Goal: Book appointment/travel/reservation

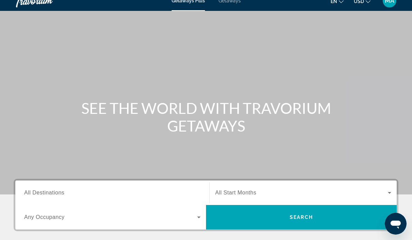
scroll to position [23, 0]
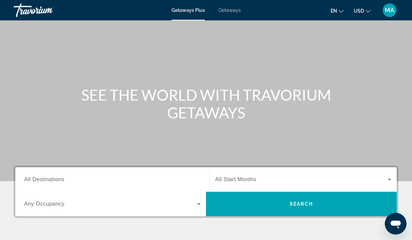
click at [146, 183] on input "Destination All Destinations" at bounding box center [112, 180] width 176 height 8
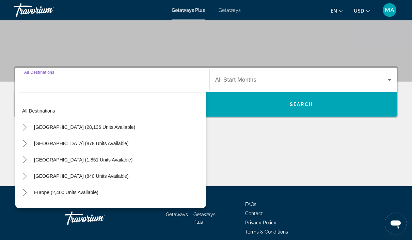
scroll to position [152, 0]
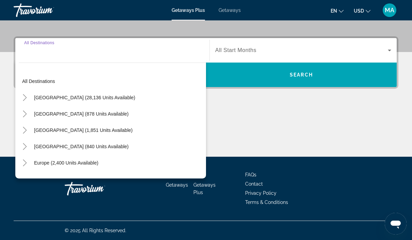
click at [100, 164] on span "Search widget" at bounding box center [66, 163] width 71 height 16
type input "**********"
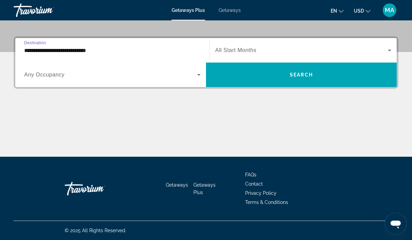
click at [171, 77] on span "Search widget" at bounding box center [110, 75] width 173 height 8
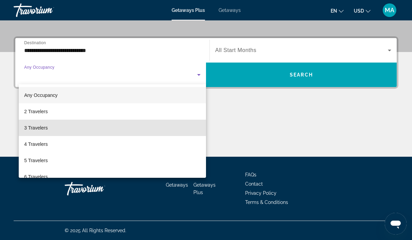
click at [57, 127] on mat-option "3 Travelers" at bounding box center [112, 128] width 187 height 16
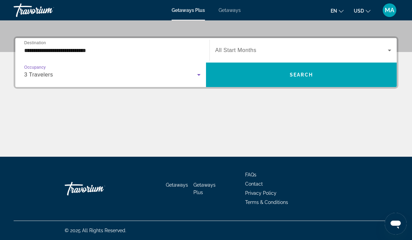
click at [377, 48] on span "Search widget" at bounding box center [301, 50] width 173 height 8
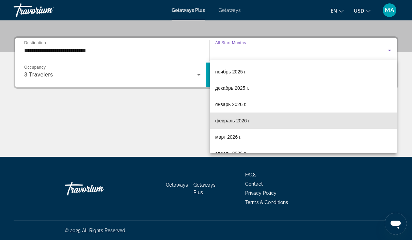
scroll to position [49, 0]
click at [342, 124] on mat-option "февраль 2026 г." at bounding box center [303, 120] width 187 height 16
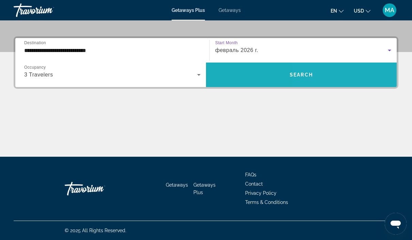
click at [360, 79] on span "Search widget" at bounding box center [301, 75] width 191 height 16
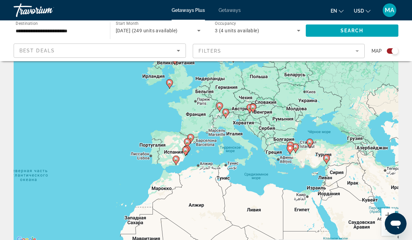
click at [294, 143] on gmp-advanced-marker "Main content" at bounding box center [290, 147] width 7 height 10
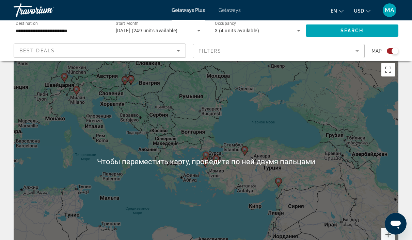
scroll to position [0, 0]
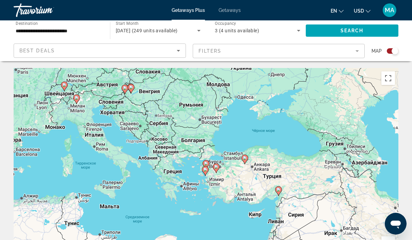
click at [133, 53] on div "Best Deals" at bounding box center [97, 51] width 157 height 8
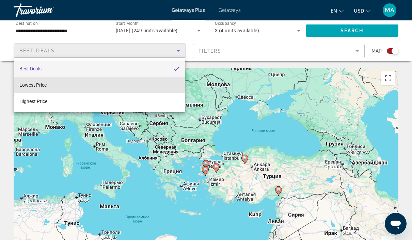
click at [127, 83] on mat-option "Lowest Price" at bounding box center [99, 85] width 171 height 16
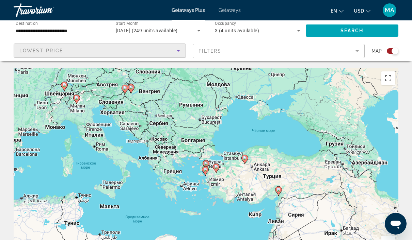
click at [346, 53] on mat-form-field "Filters" at bounding box center [279, 51] width 172 height 14
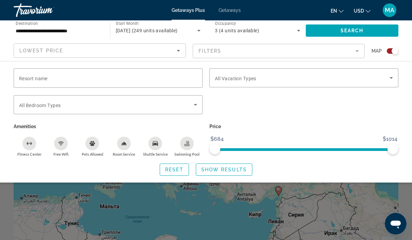
click at [359, 34] on span "Search widget" at bounding box center [352, 30] width 93 height 16
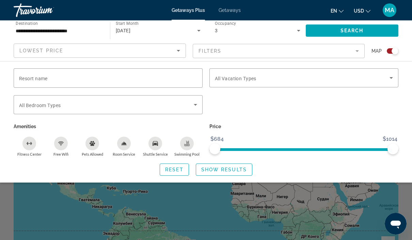
click at [393, 48] on div "Search widget" at bounding box center [395, 51] width 7 height 7
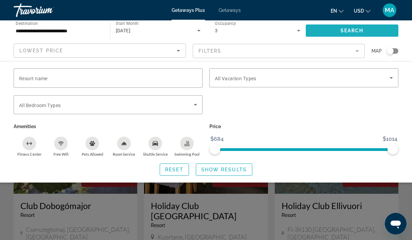
click at [376, 31] on span "Search widget" at bounding box center [352, 30] width 93 height 16
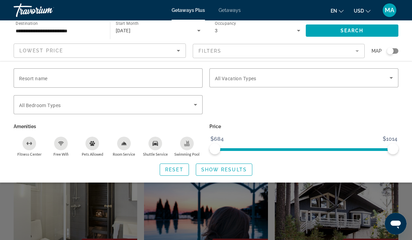
click at [234, 172] on span "Search widget" at bounding box center [224, 170] width 56 height 16
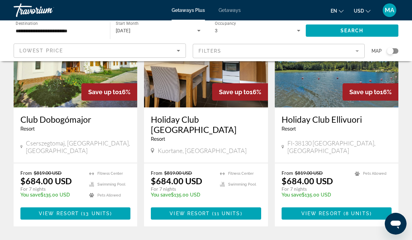
scroll to position [70, 0]
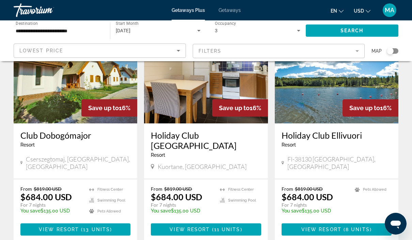
click at [233, 9] on span "Getaways" at bounding box center [230, 9] width 22 height 5
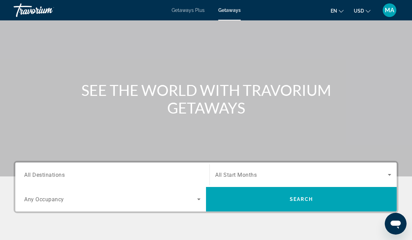
click at [188, 198] on span "Search widget" at bounding box center [110, 199] width 173 height 8
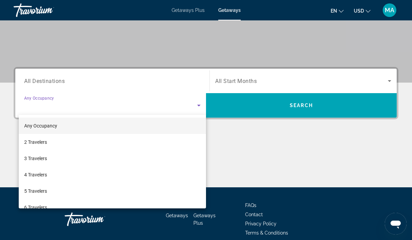
scroll to position [94, 0]
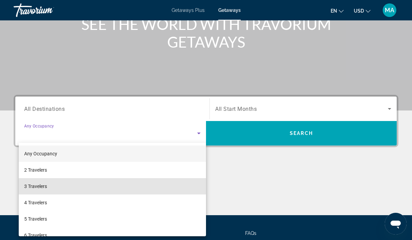
click at [132, 191] on mat-option "3 Travelers" at bounding box center [112, 186] width 187 height 16
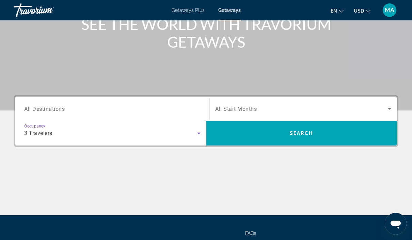
click at [173, 108] on input "Destination All Destinations" at bounding box center [112, 109] width 176 height 8
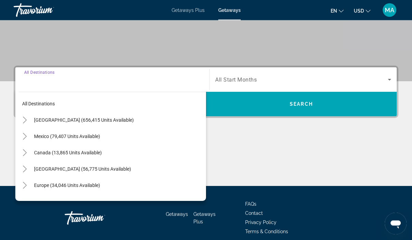
scroll to position [124, 0]
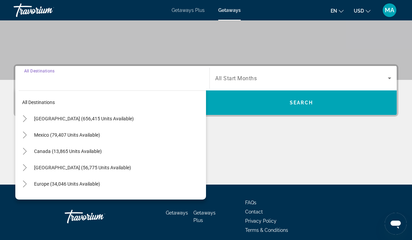
click at [106, 120] on span "[GEOGRAPHIC_DATA] (656,415 units available)" at bounding box center [84, 118] width 100 height 5
type input "**********"
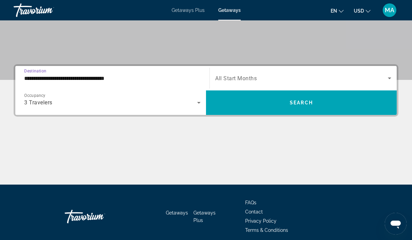
click at [277, 81] on span "Search widget" at bounding box center [301, 78] width 173 height 8
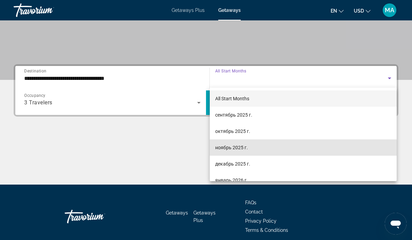
click at [263, 149] on mat-option "ноябрь 2025 г." at bounding box center [303, 148] width 187 height 16
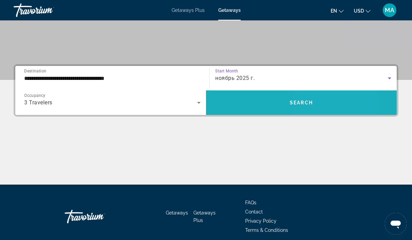
click at [316, 105] on span "Search widget" at bounding box center [301, 103] width 191 height 16
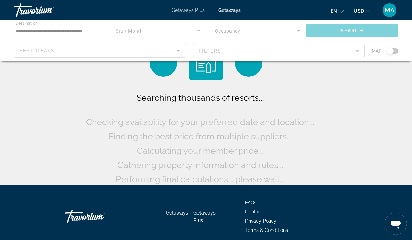
click at [256, 52] on div "Main content" at bounding box center [206, 40] width 412 height 41
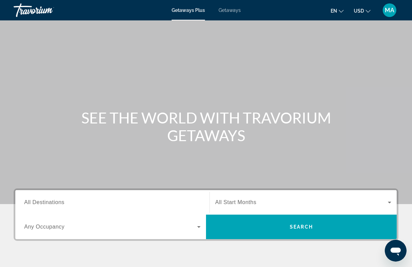
click at [231, 12] on span "Getaways" at bounding box center [230, 9] width 22 height 5
click at [105, 197] on div "Search widget" at bounding box center [112, 202] width 176 height 19
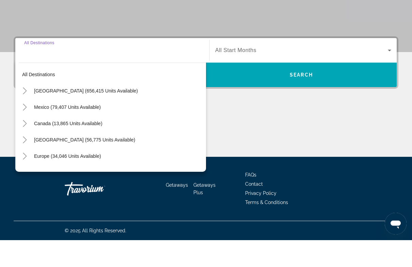
scroll to position [125, 0]
click at [98, 110] on span "Search widget" at bounding box center [118, 118] width 175 height 16
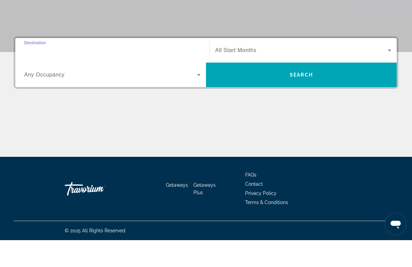
type input "**********"
click at [166, 98] on span "Search widget" at bounding box center [110, 102] width 173 height 8
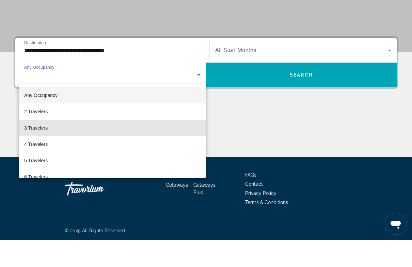
click at [133, 147] on mat-option "3 Travelers" at bounding box center [112, 155] width 187 height 16
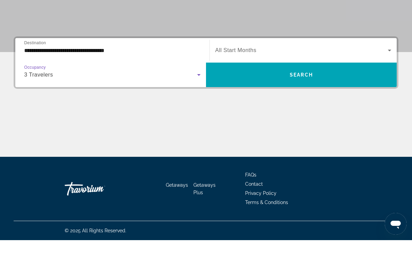
click at [293, 73] on span "Search widget" at bounding box center [301, 77] width 173 height 8
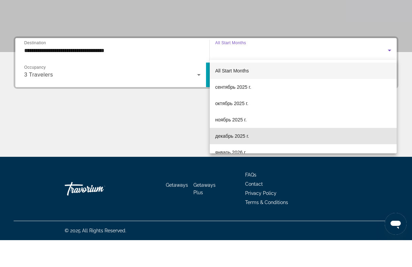
click at [259, 155] on mat-option "декабрь 2025 г." at bounding box center [303, 163] width 187 height 16
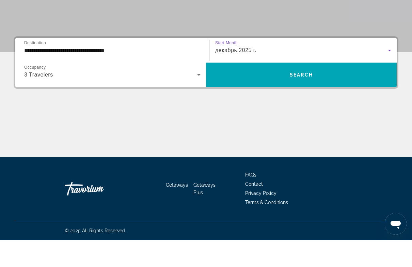
click at [313, 94] on span "Search widget" at bounding box center [301, 102] width 191 height 16
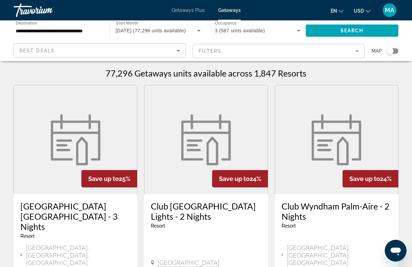
click at [287, 58] on mat-form-field "Filters" at bounding box center [279, 51] width 172 height 14
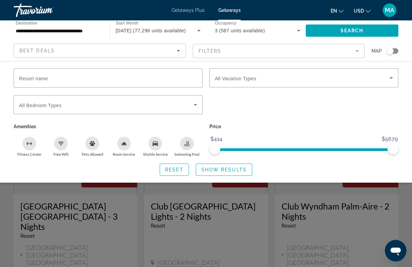
click at [150, 81] on input "Resort name" at bounding box center [108, 78] width 178 height 8
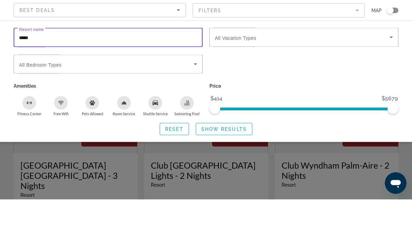
type input "******"
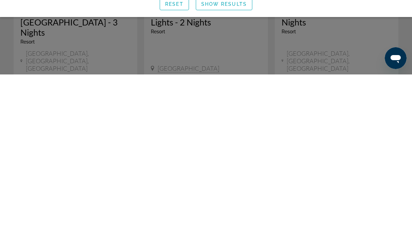
scroll to position [32, 0]
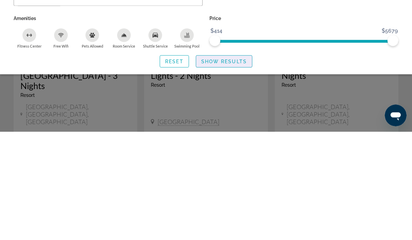
click at [241, 167] on span "Show Results" at bounding box center [224, 169] width 46 height 5
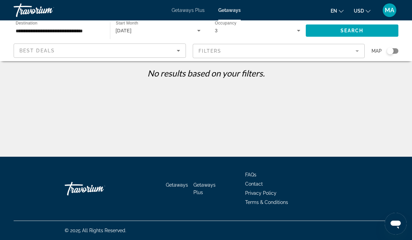
click at [254, 50] on mat-form-field "Filters" at bounding box center [279, 51] width 172 height 14
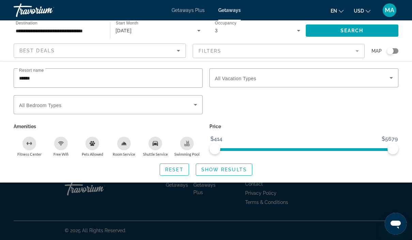
click at [151, 78] on input "******" at bounding box center [108, 78] width 178 height 8
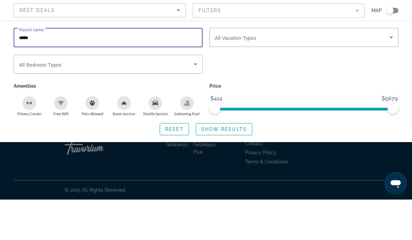
type input "******"
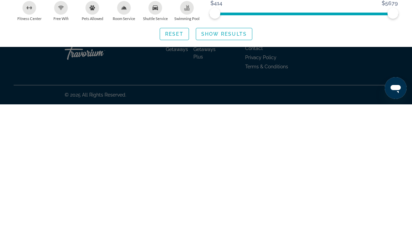
click at [240, 162] on span "Search widget" at bounding box center [224, 170] width 56 height 16
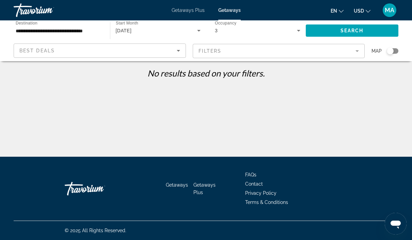
click at [140, 48] on div "Best Deals" at bounding box center [97, 51] width 157 height 8
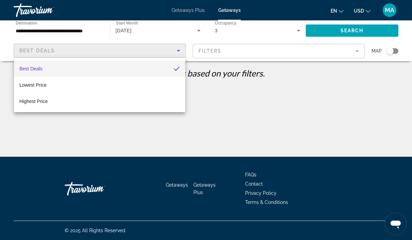
click at [294, 110] on div at bounding box center [206, 120] width 412 height 240
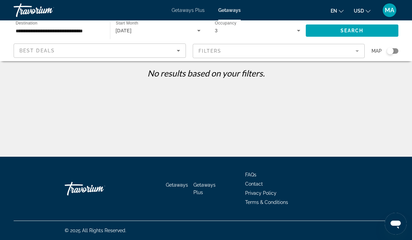
click at [288, 51] on mat-form-field "Filters" at bounding box center [279, 51] width 172 height 14
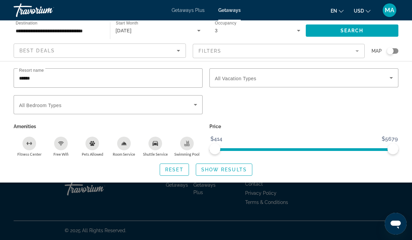
click at [178, 72] on div "******" at bounding box center [108, 77] width 178 height 19
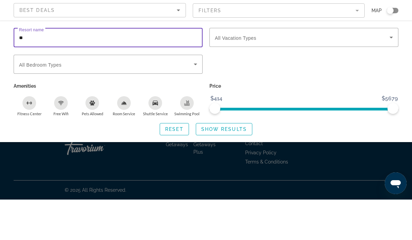
type input "*"
type input "********"
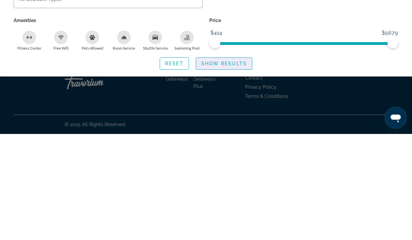
click at [239, 162] on span "Search widget" at bounding box center [224, 170] width 56 height 16
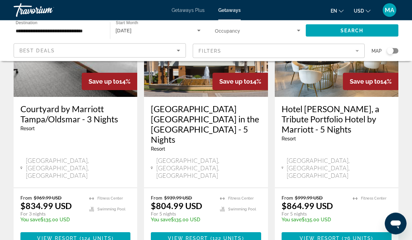
scroll to position [964, 0]
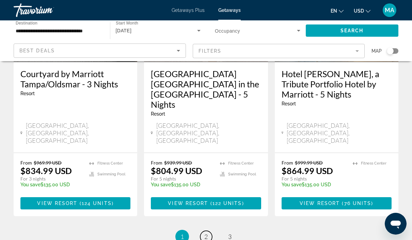
click at [203, 231] on link "page 2" at bounding box center [206, 237] width 12 height 12
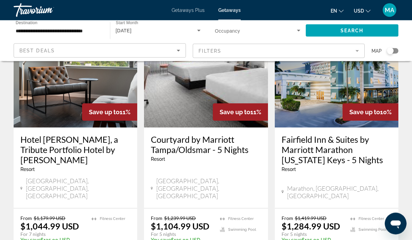
scroll to position [611, 0]
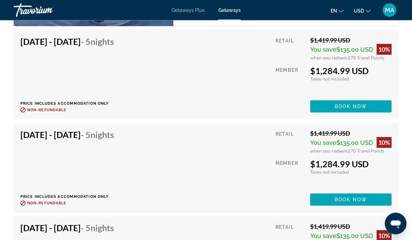
scroll to position [1240, 0]
click at [353, 202] on span "Book now" at bounding box center [351, 199] width 32 height 5
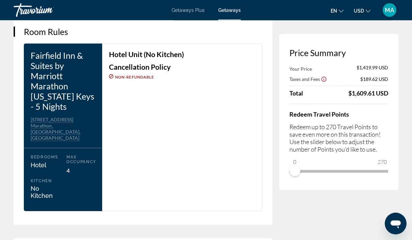
scroll to position [903, 0]
